Goal: Task Accomplishment & Management: Complete application form

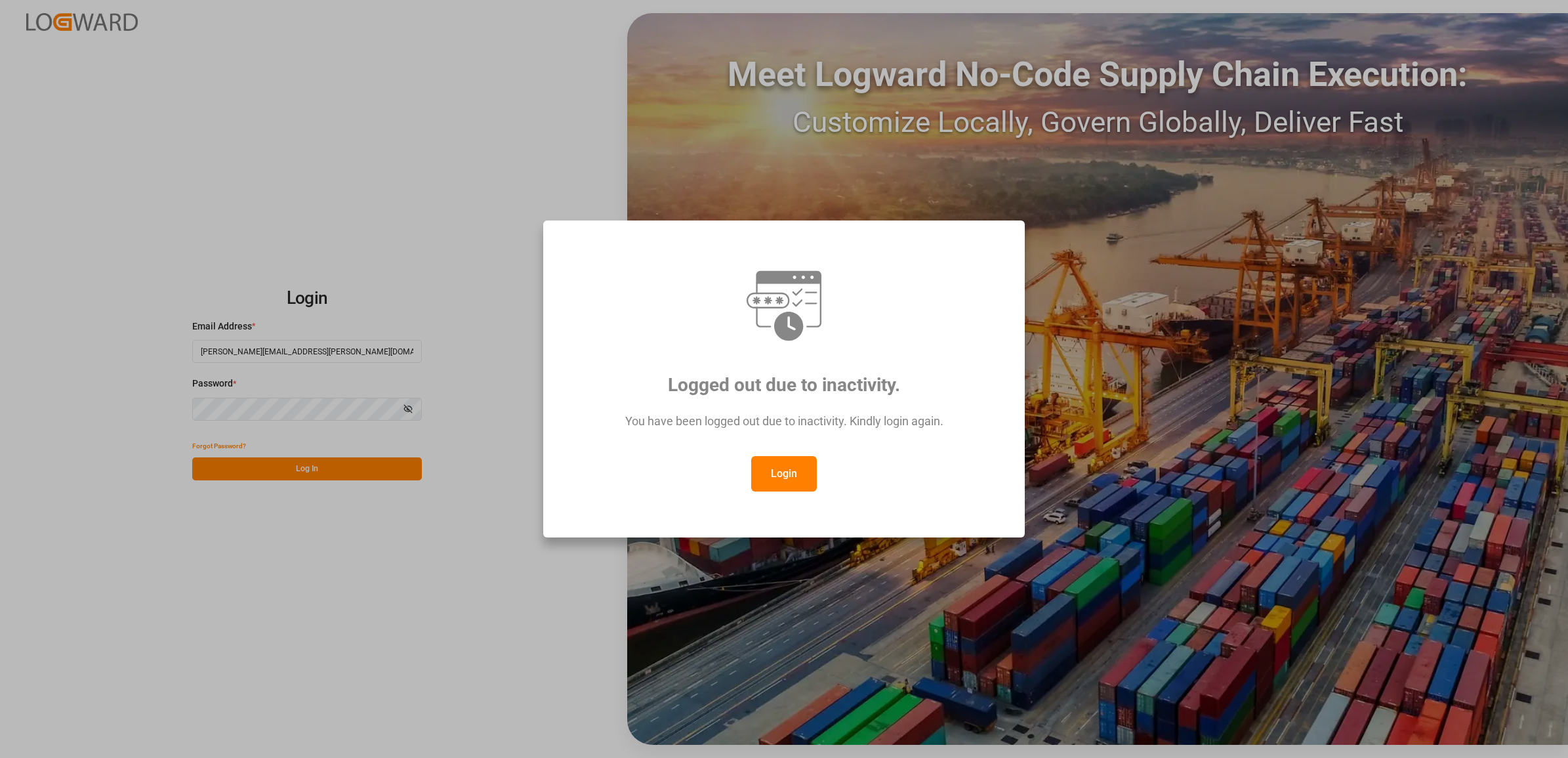
click at [796, 471] on button "Login" at bounding box center [784, 474] width 66 height 36
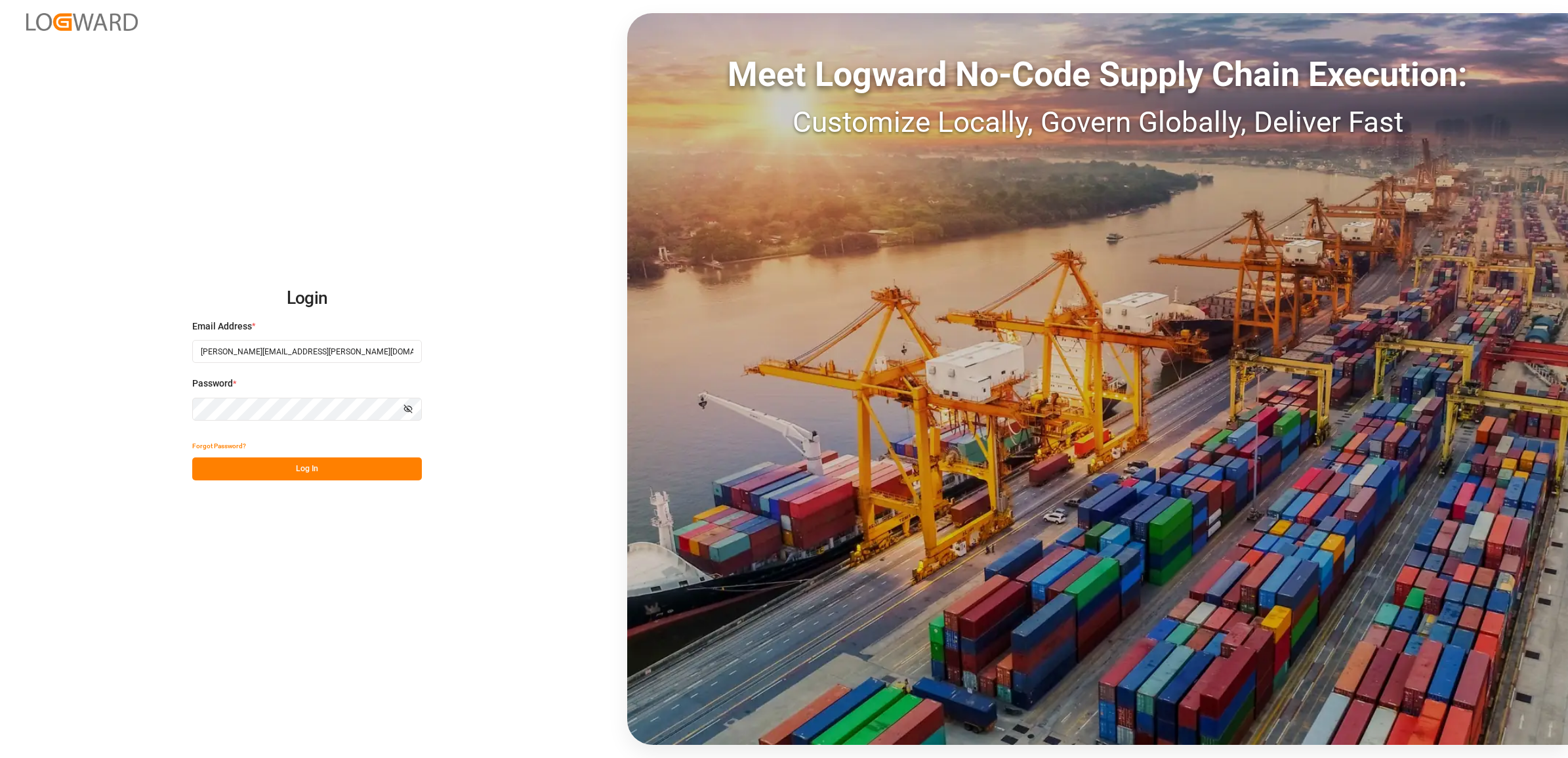
click at [273, 466] on button "Log In" at bounding box center [307, 469] width 229 height 23
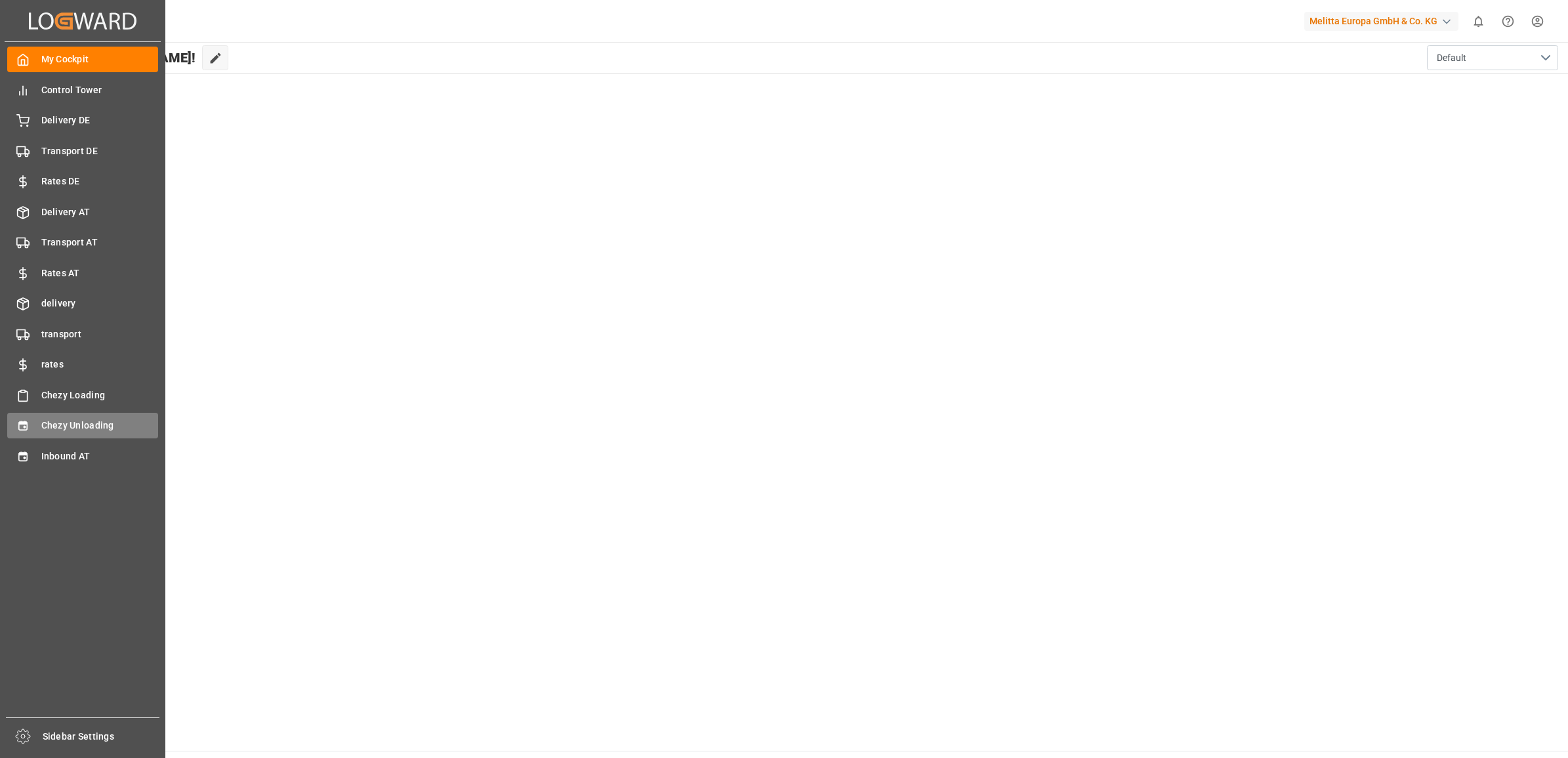
click at [63, 421] on span "Chezy Unloading" at bounding box center [100, 425] width 118 height 13
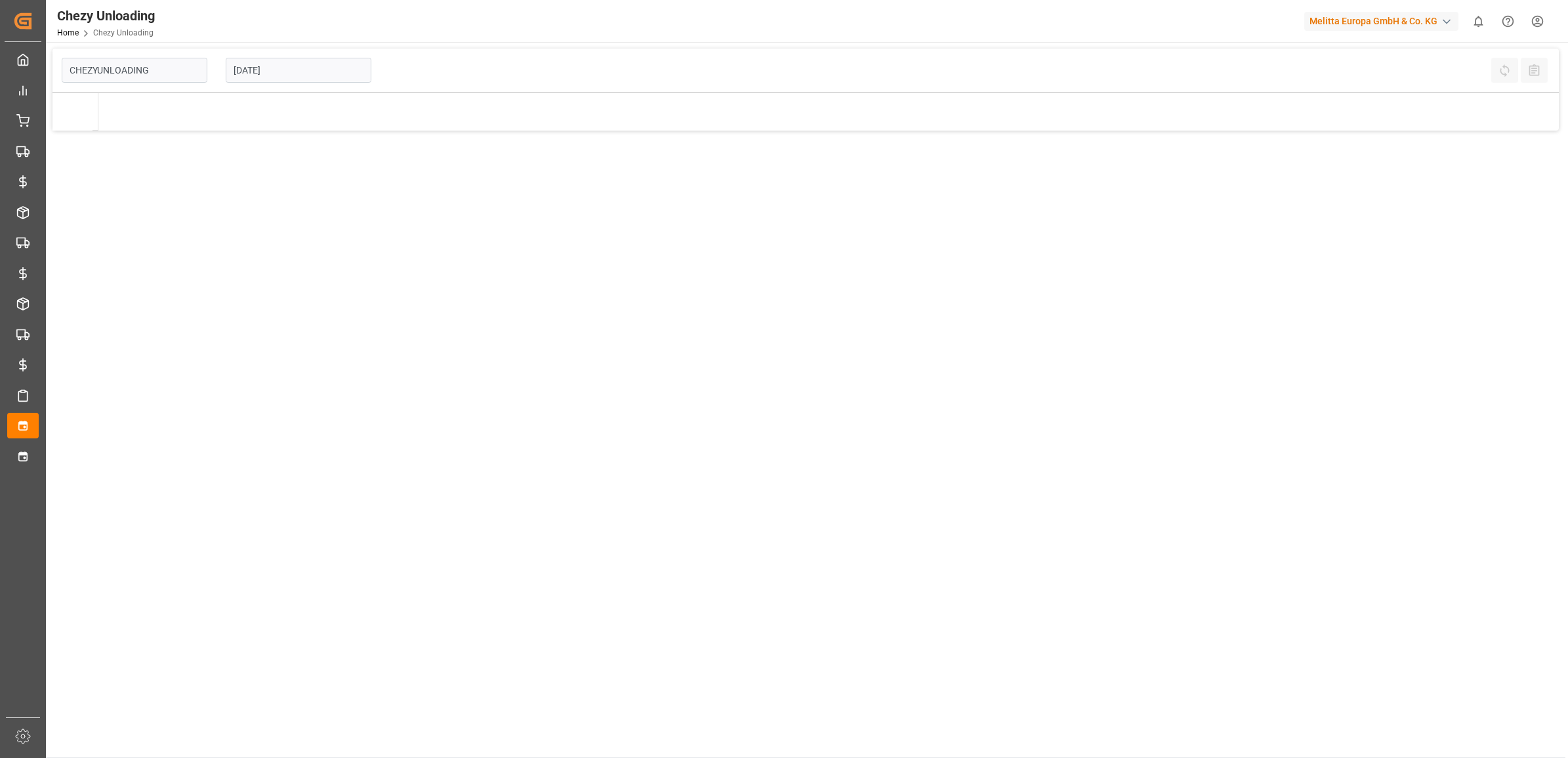
type input "Chezy Unloading"
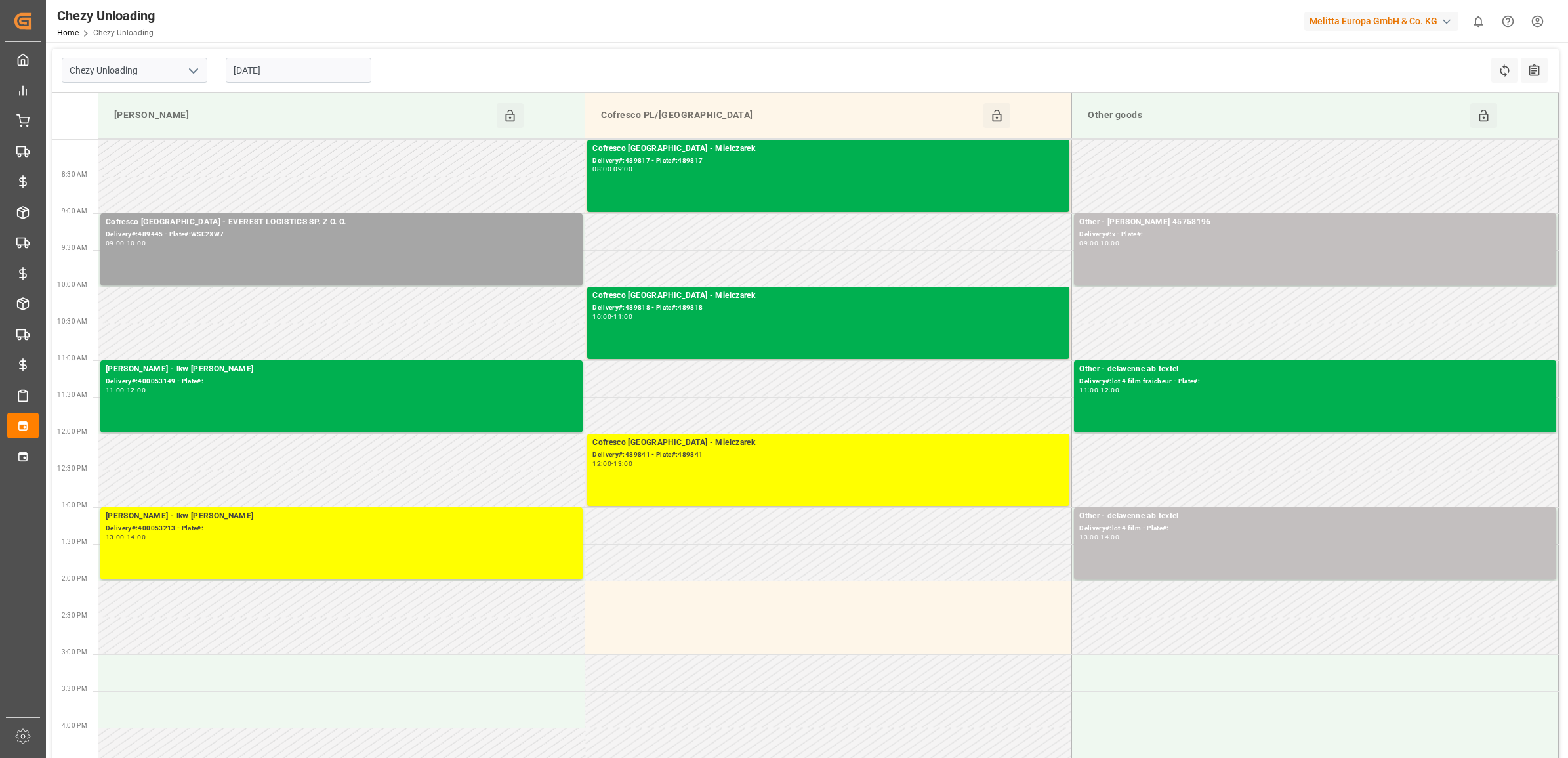
click at [297, 56] on div "[DATE]" at bounding box center [299, 70] width 164 height 43
click at [301, 63] on input "[DATE]" at bounding box center [298, 70] width 145 height 25
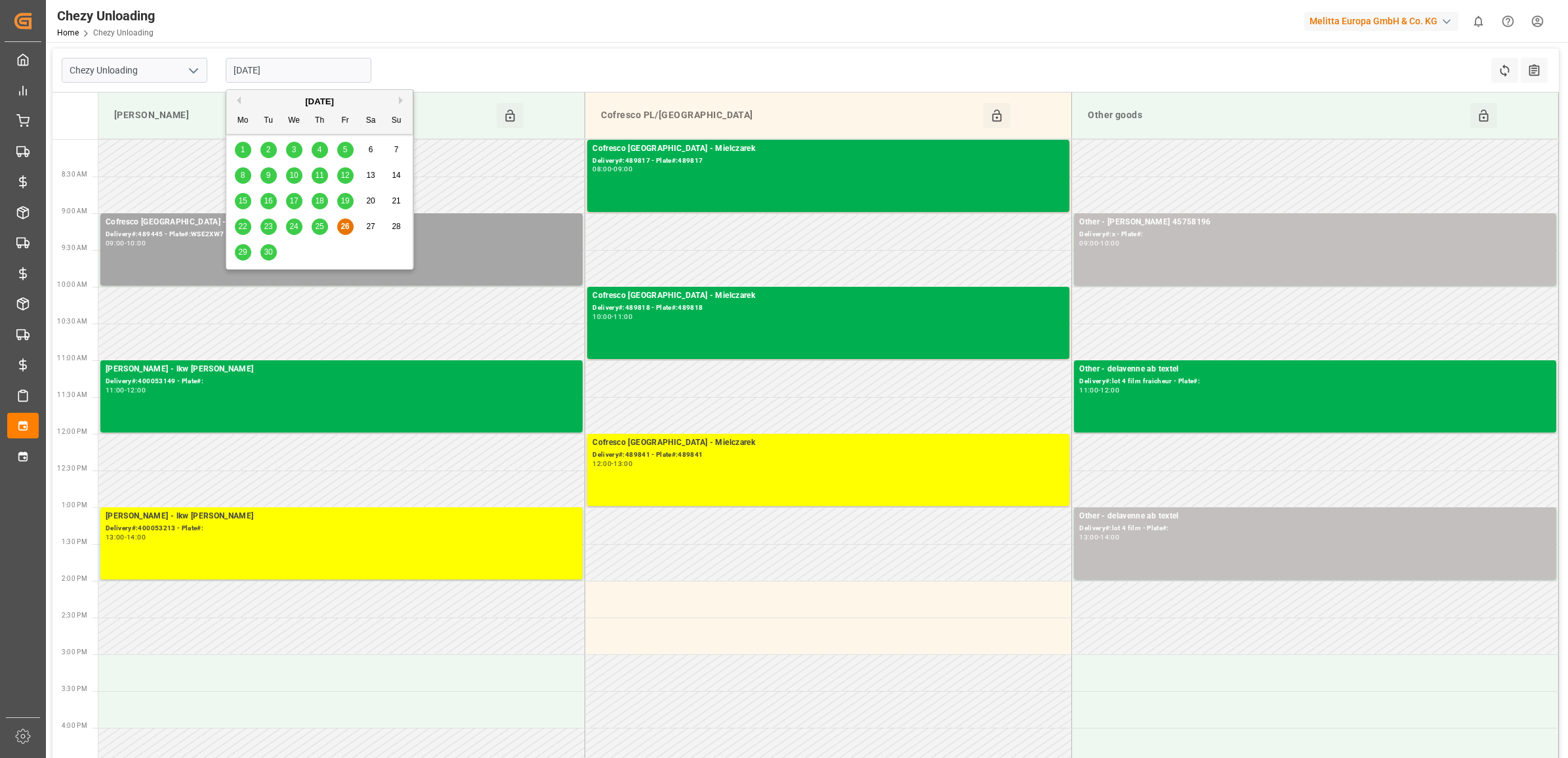
click at [240, 251] on span "29" at bounding box center [242, 252] width 9 height 9
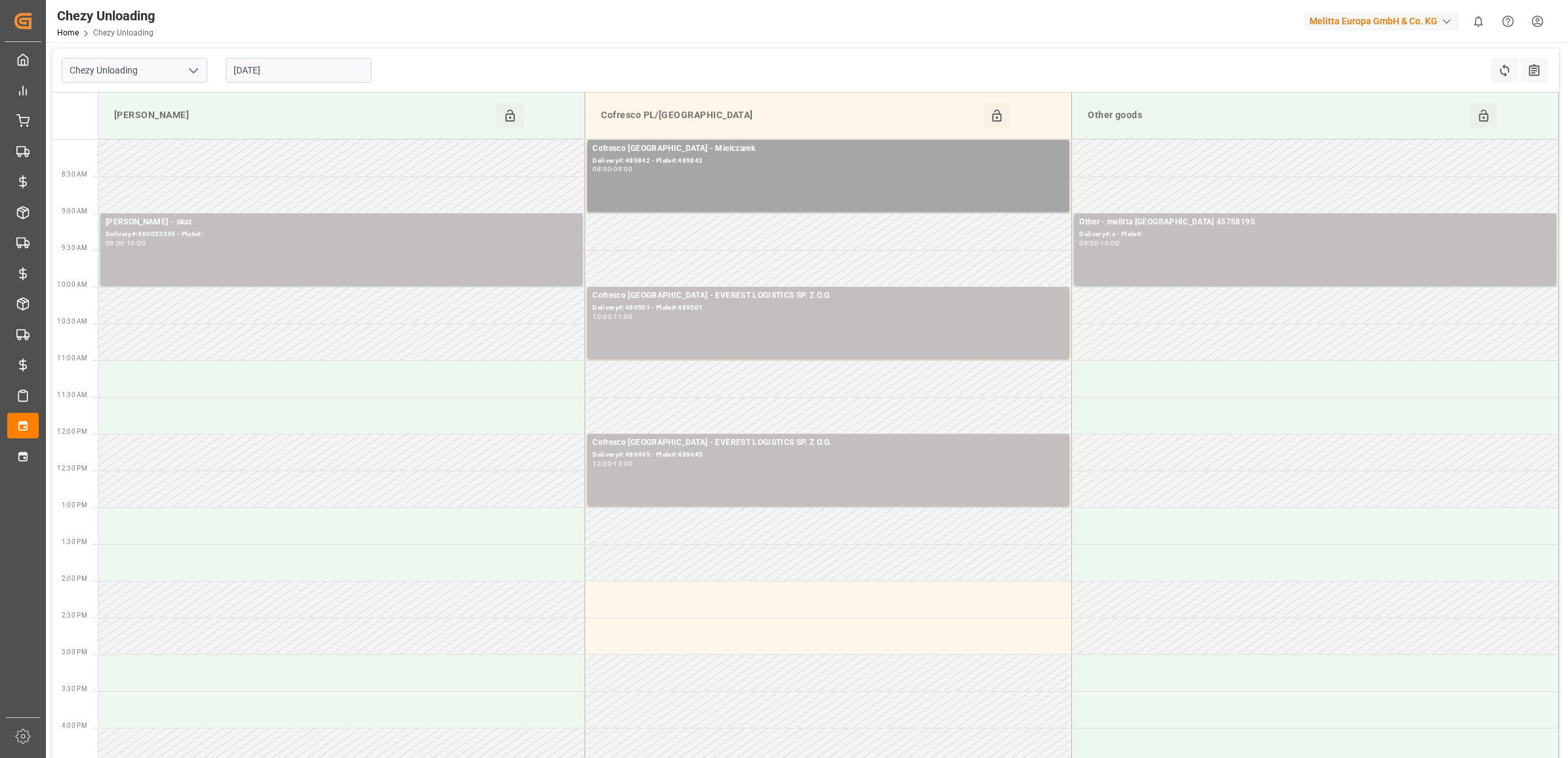
click at [293, 58] on input "[DATE]" at bounding box center [298, 70] width 145 height 25
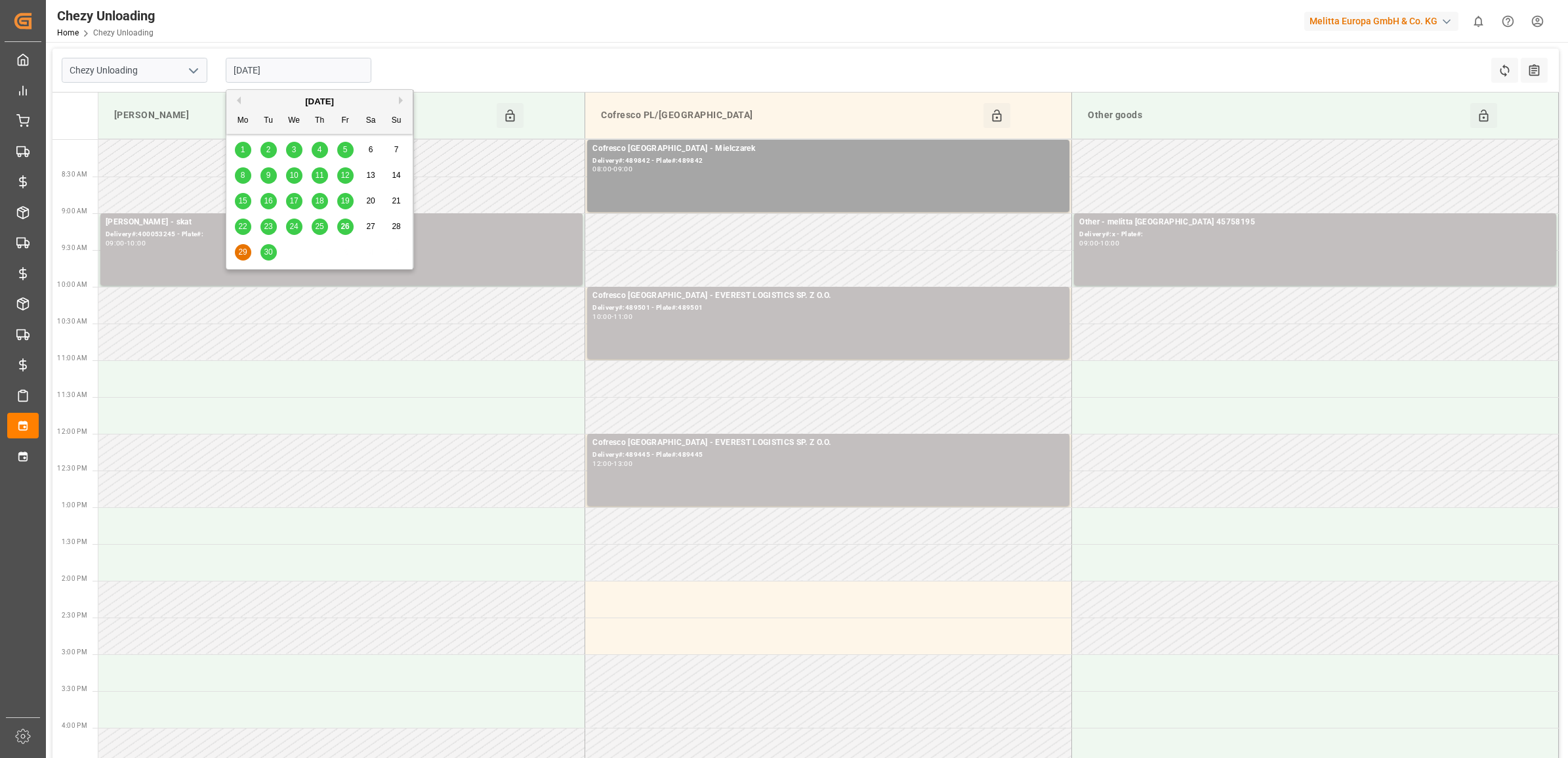
click at [241, 207] on div "15" at bounding box center [243, 201] width 16 height 15
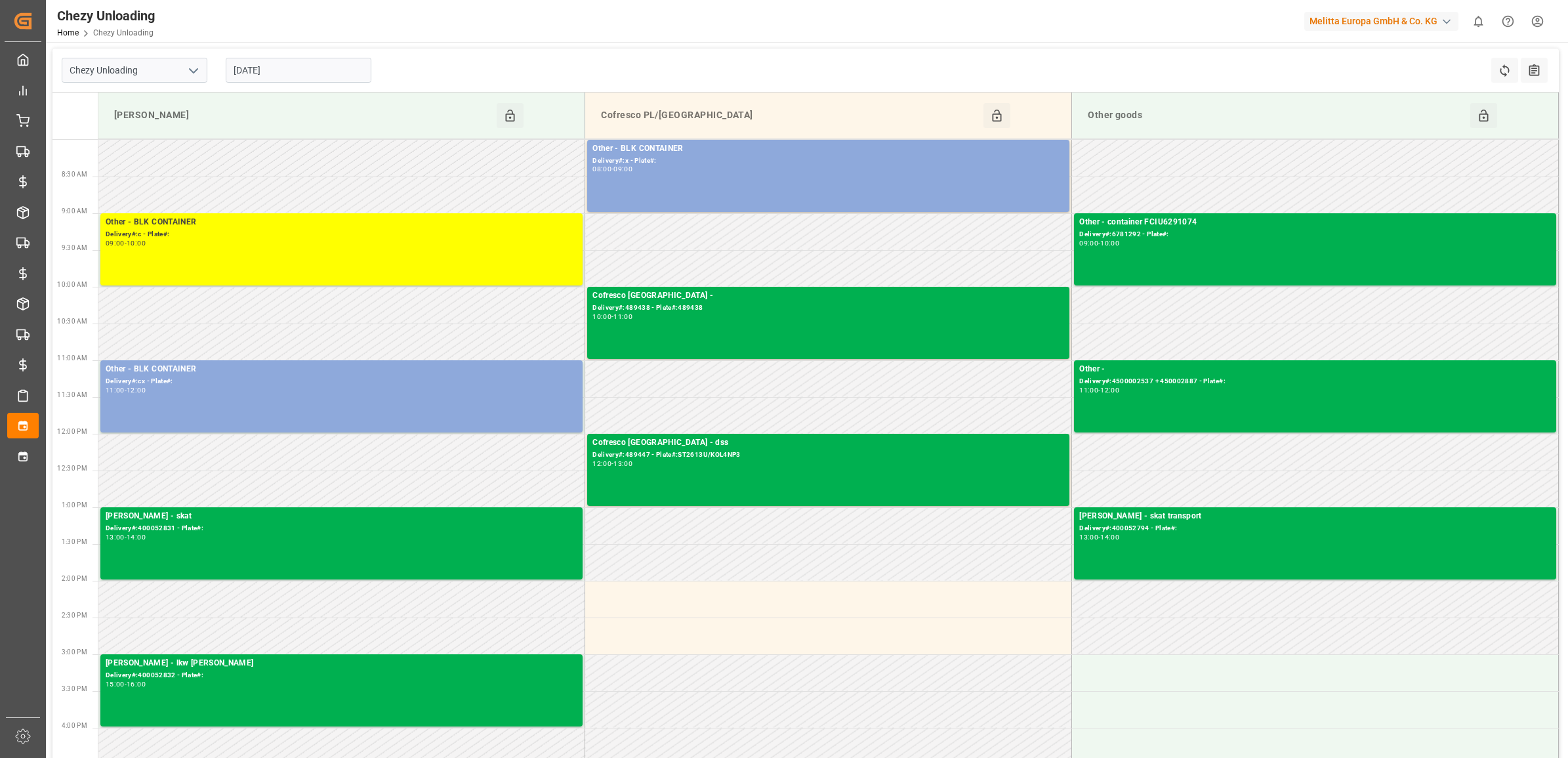
click at [263, 70] on input "[DATE]" at bounding box center [298, 70] width 145 height 25
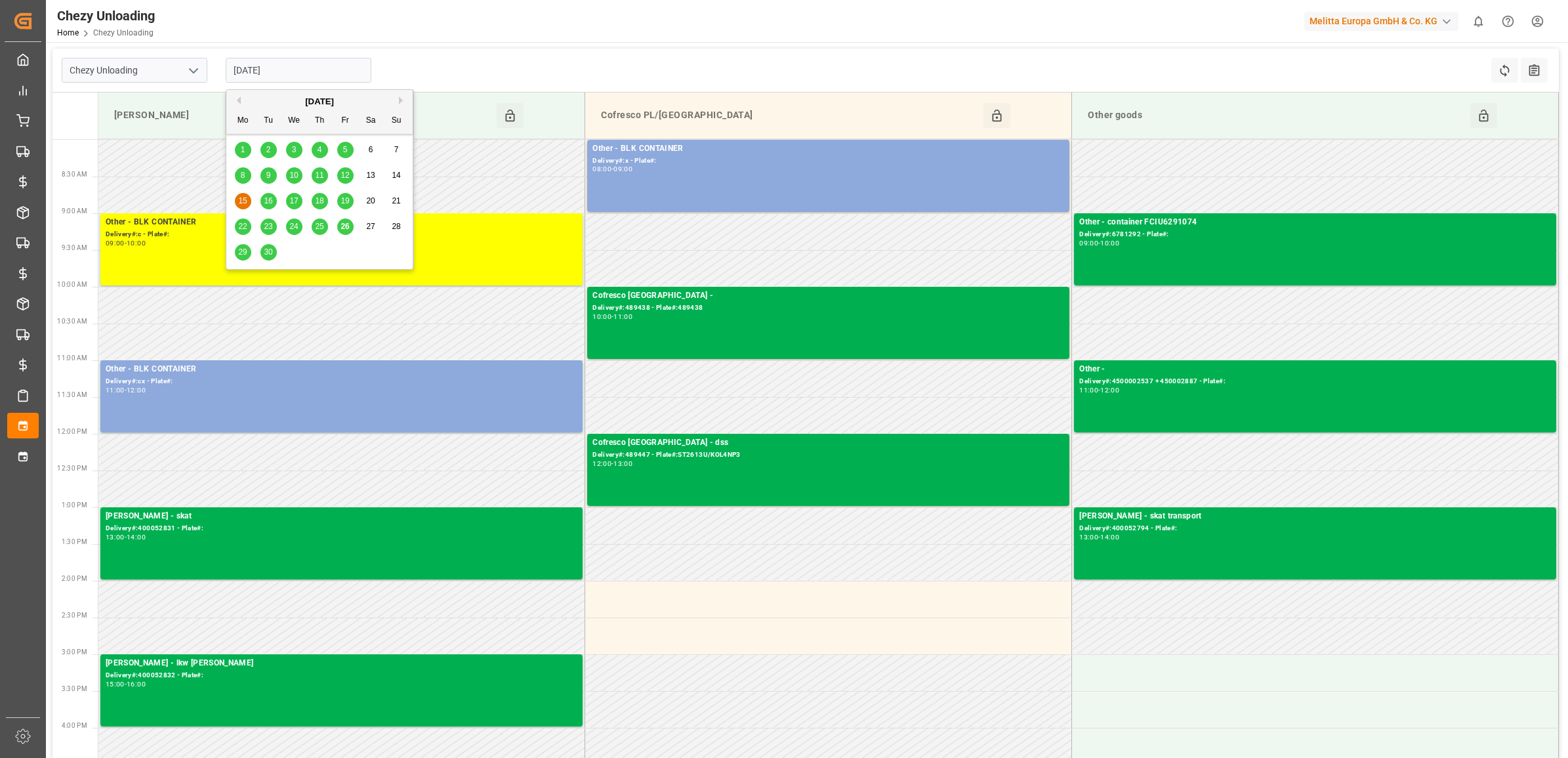
click at [266, 201] on span "16" at bounding box center [268, 201] width 9 height 9
type input "[DATE]"
